Goal: Information Seeking & Learning: Learn about a topic

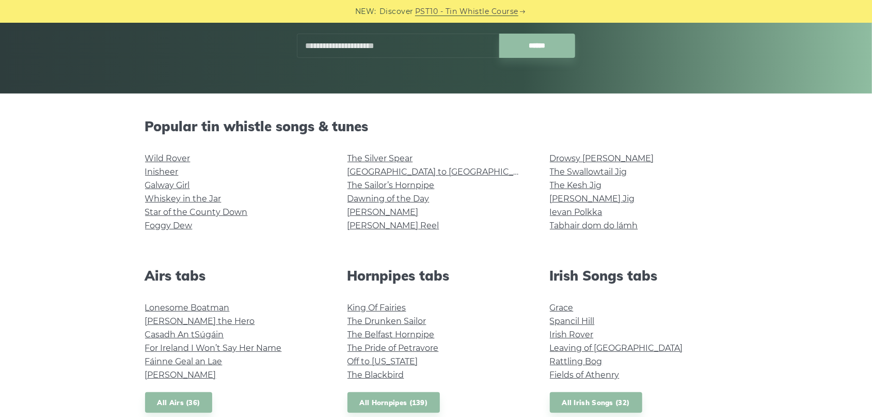
scroll to position [358, 0]
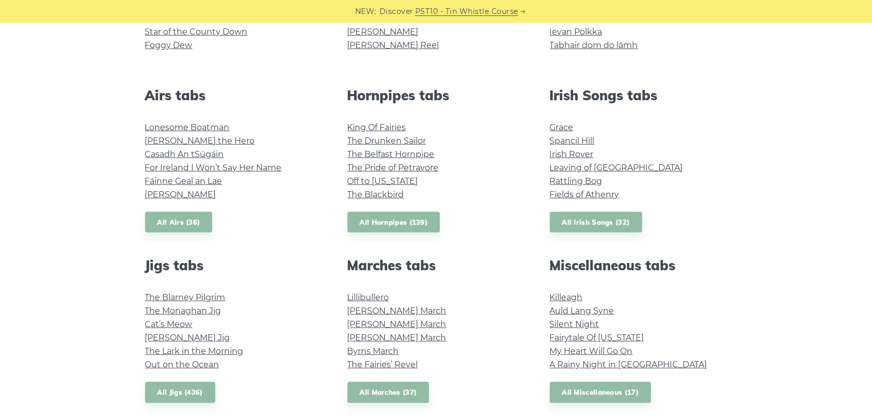
click at [66, 194] on div "Popular tin whistle songs & tunes Wild Rover Inisheer Galway Girl Whiskey in th…" at bounding box center [436, 353] width 872 height 830
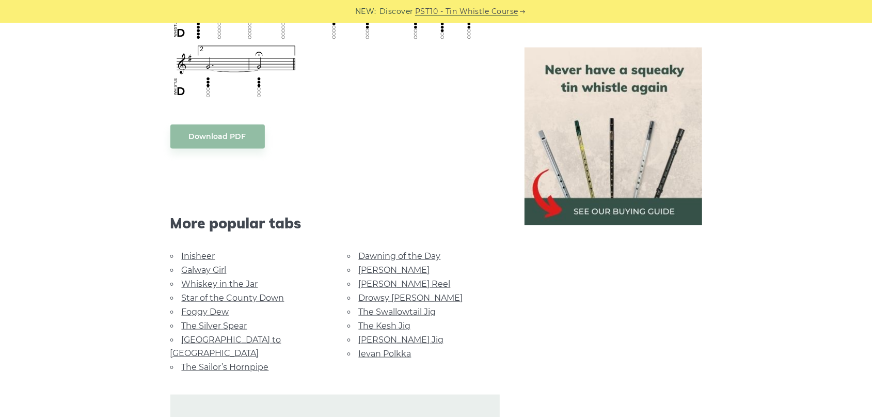
scroll to position [895, 0]
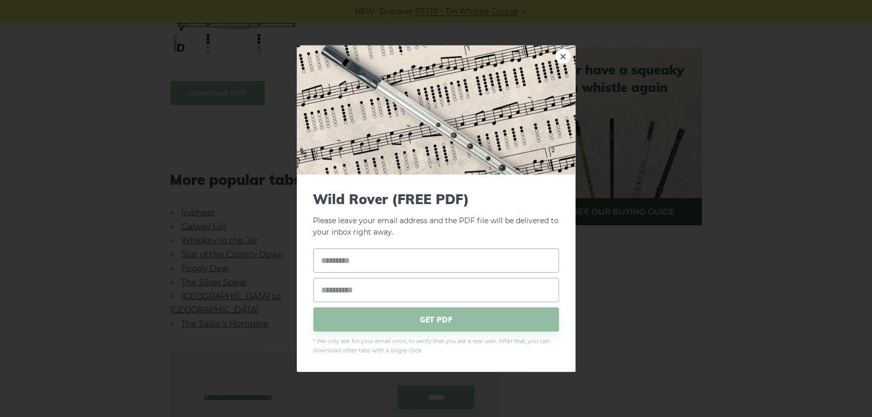
click at [228, 93] on body "NEW: Discover PST10 - Tin Whistle Course Lessons Fingering Charts Tabs & Notes …" at bounding box center [436, 77] width 872 height 1944
click at [243, 129] on div "× Wild Rover (FREE PDF) Please leave your email address and the PDF file will b…" at bounding box center [436, 208] width 872 height 417
click at [248, 223] on div "× Wild Rover (FREE PDF) Please leave your email address and the PDF file will b…" at bounding box center [436, 208] width 872 height 417
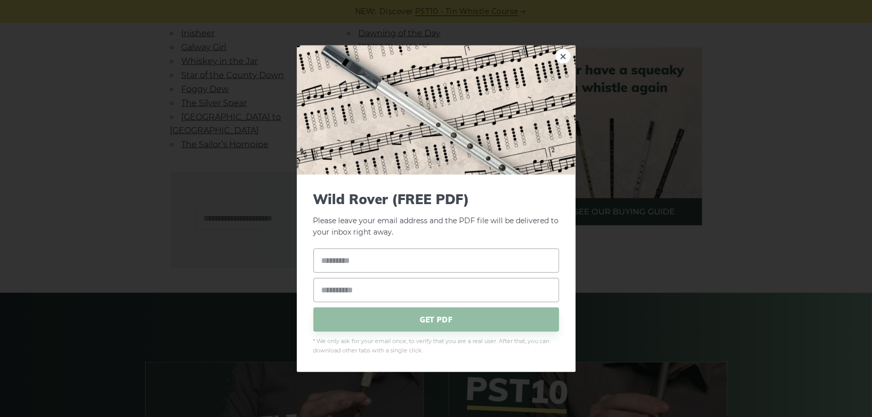
click at [214, 247] on div "× Wild Rover (FREE PDF) Please leave your email address and the PDF file will b…" at bounding box center [436, 208] width 872 height 417
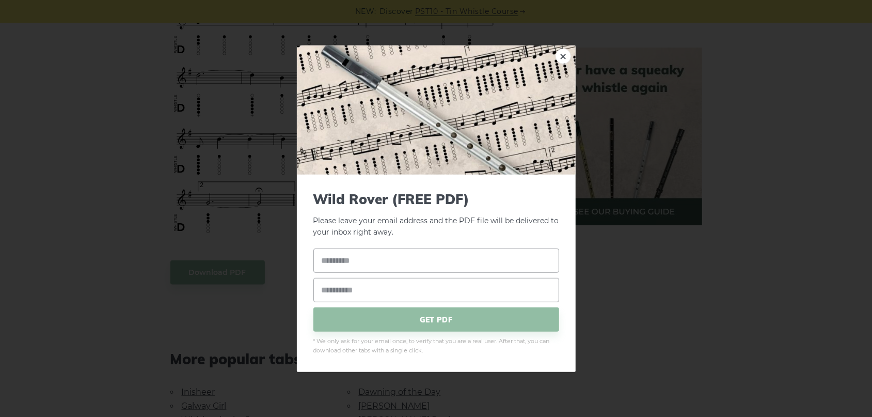
click at [143, 228] on div "× Wild Rover (FREE PDF) Please leave your email address and the PDF file will b…" at bounding box center [436, 208] width 872 height 417
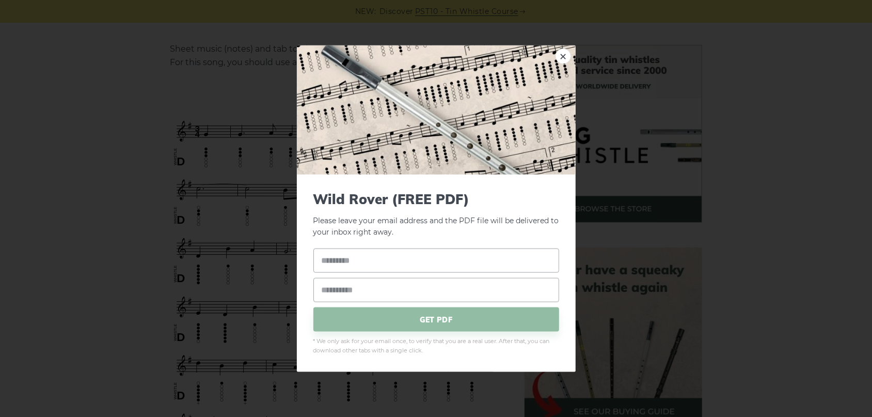
scroll to position [179, 0]
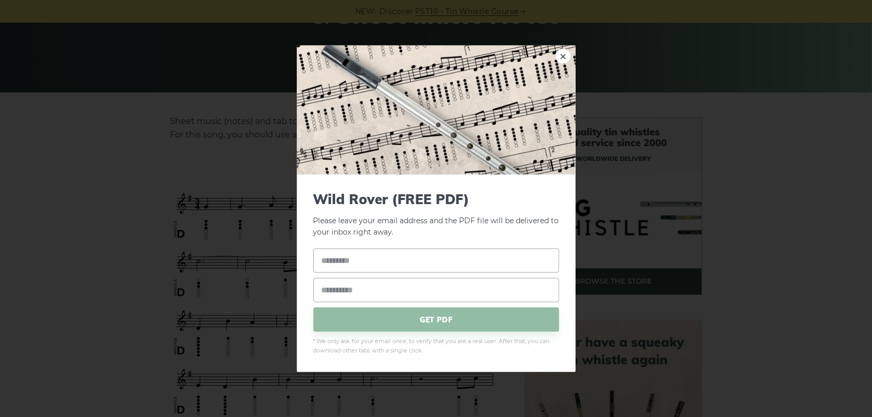
click at [92, 232] on div "× Wild Rover (FREE PDF) Please leave your email address and the PDF file will b…" at bounding box center [436, 208] width 872 height 417
click at [647, 258] on div "× Wild Rover (FREE PDF) Please leave your email address and the Wild Rover PDF …" at bounding box center [436, 208] width 872 height 417
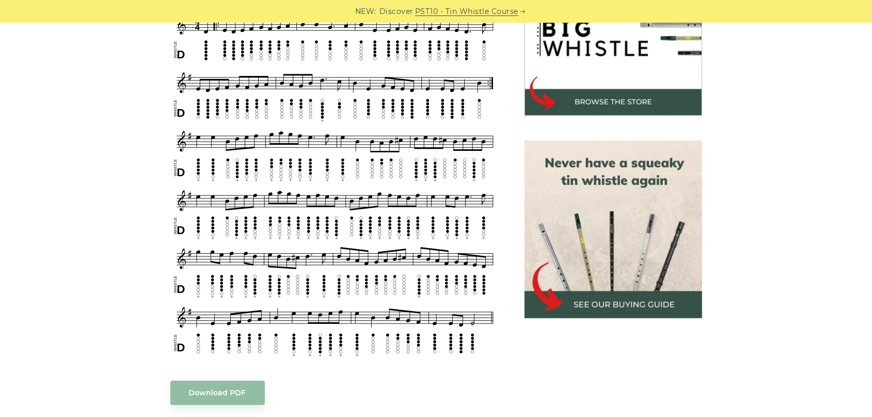
scroll to position [179, 0]
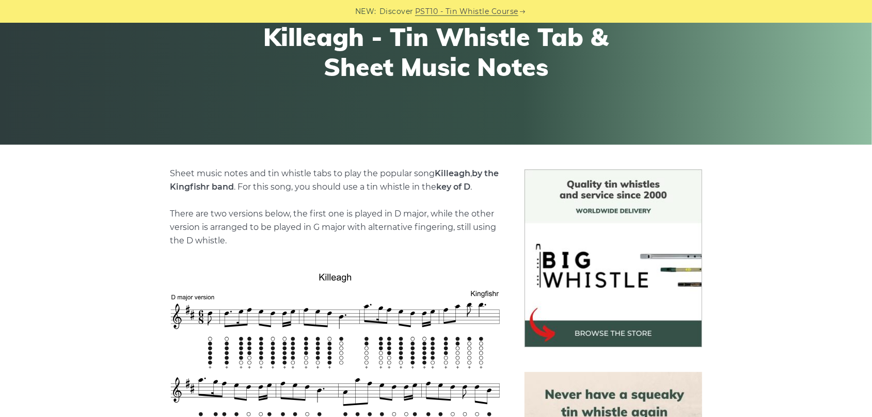
scroll to position [358, 0]
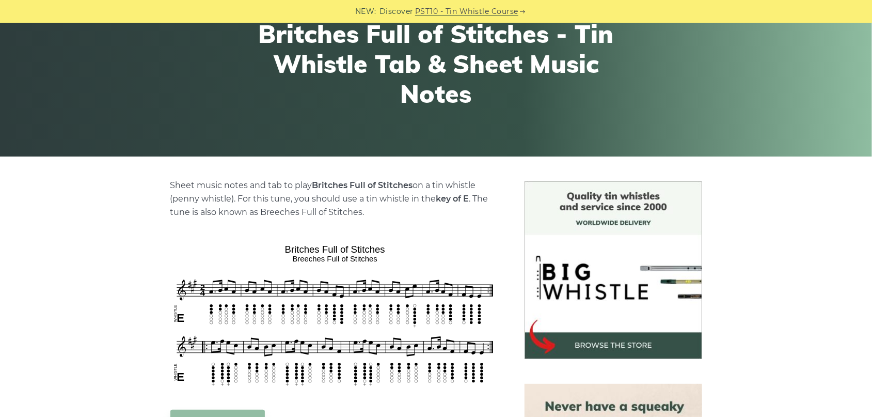
scroll to position [179, 0]
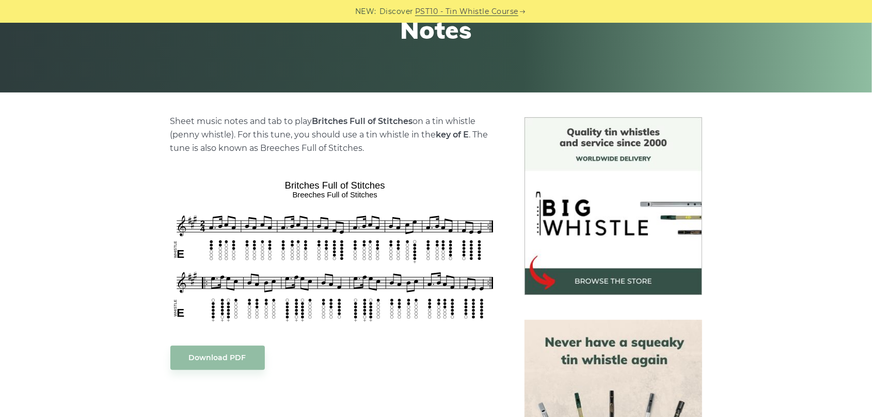
click at [425, 136] on p "Sheet music notes and tab to play Britches Full of Stitches on a tin whistle ([…" at bounding box center [334, 135] width 329 height 40
click at [433, 143] on p "Sheet music notes and tab to play Britches Full of Stitches on a tin whistle ([…" at bounding box center [334, 135] width 329 height 40
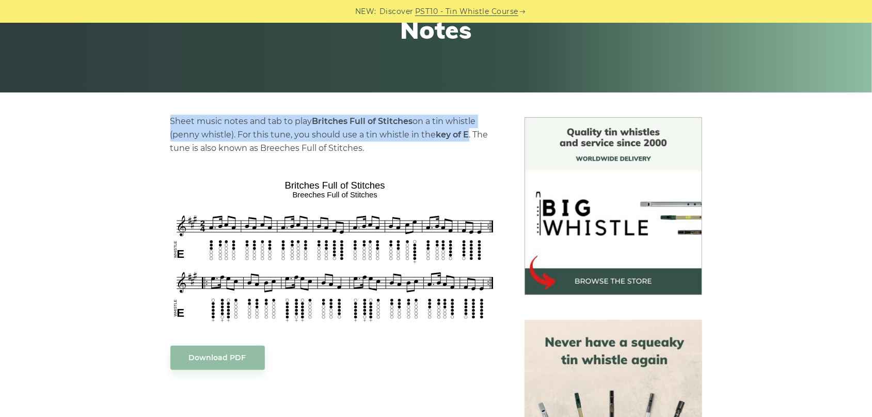
click at [433, 143] on p "Sheet music notes and tab to play Britches Full of Stitches on a tin whistle ([…" at bounding box center [334, 135] width 329 height 40
